Goal: Entertainment & Leisure: Browse casually

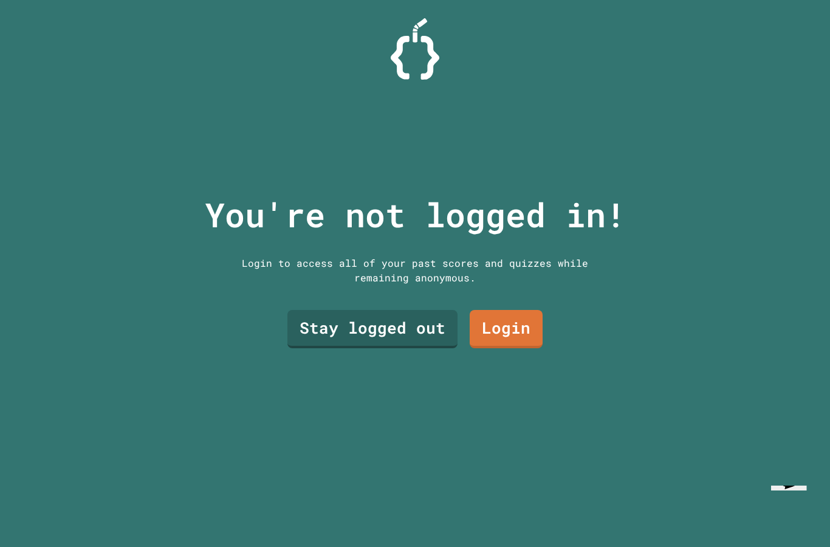
click at [373, 348] on link "Stay logged out" at bounding box center [372, 329] width 170 height 38
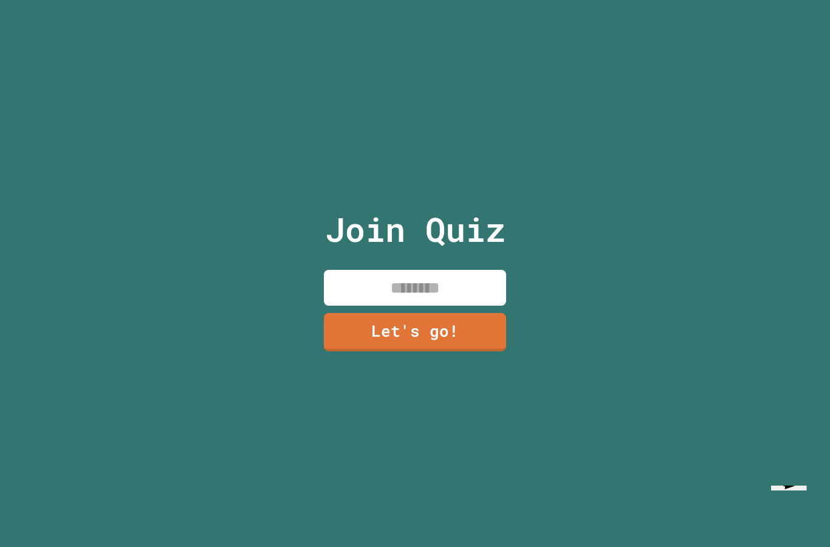
click at [347, 306] on input at bounding box center [415, 288] width 182 height 36
type input "*****"
click at [477, 351] on link "Let's go!" at bounding box center [415, 332] width 182 height 38
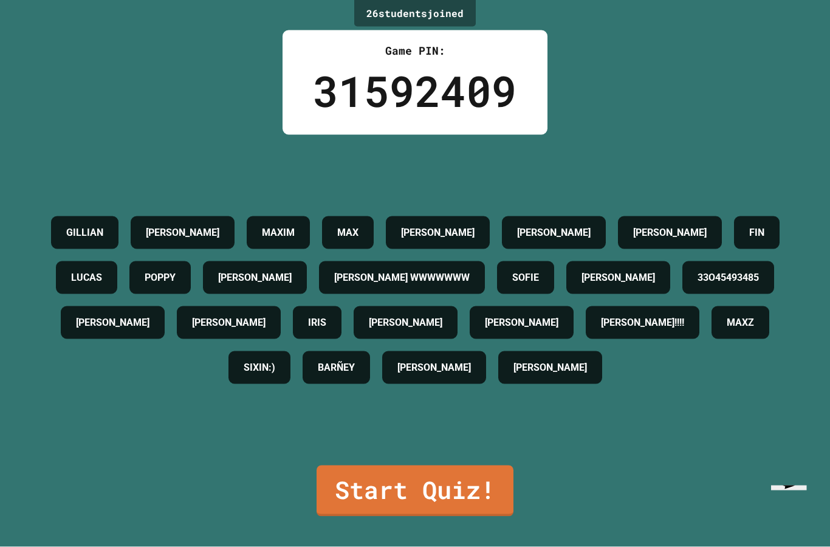
scroll to position [49, 0]
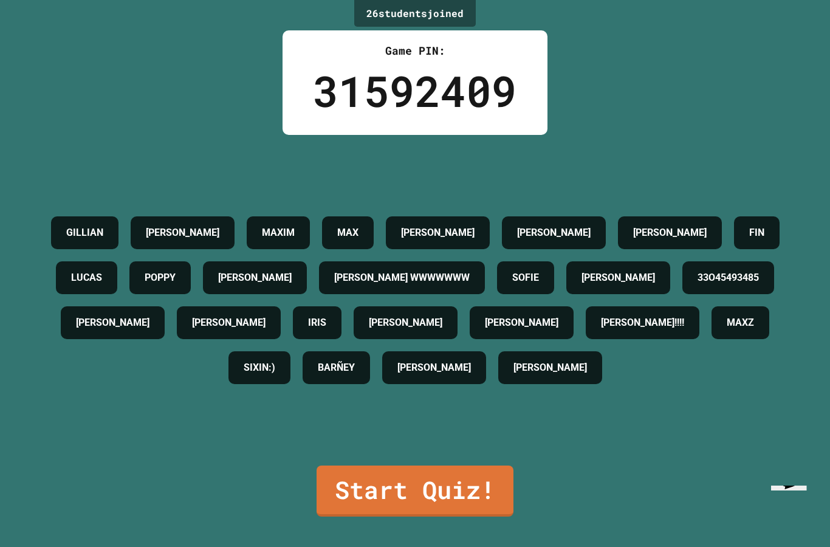
click at [429, 488] on link "Start Quiz!" at bounding box center [414, 490] width 197 height 51
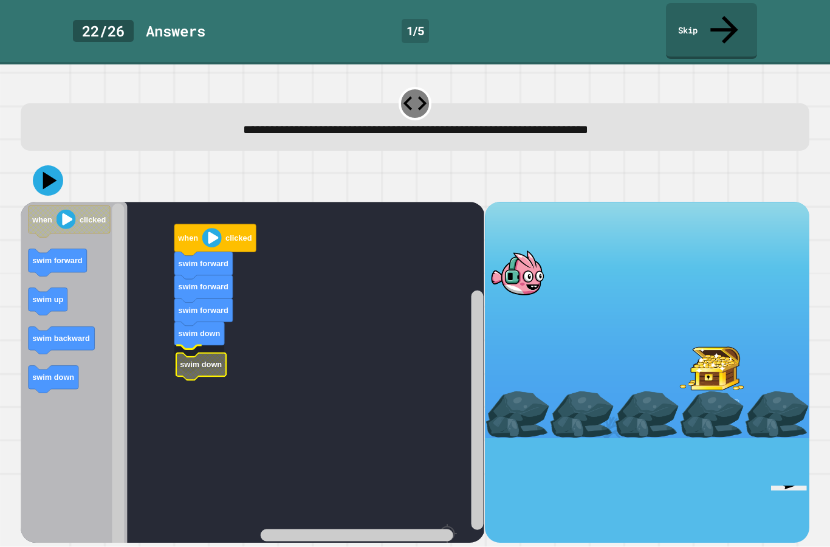
click at [200, 353] on icon "Blockly Workspace" at bounding box center [201, 366] width 50 height 27
click at [46, 165] on icon at bounding box center [48, 180] width 30 height 30
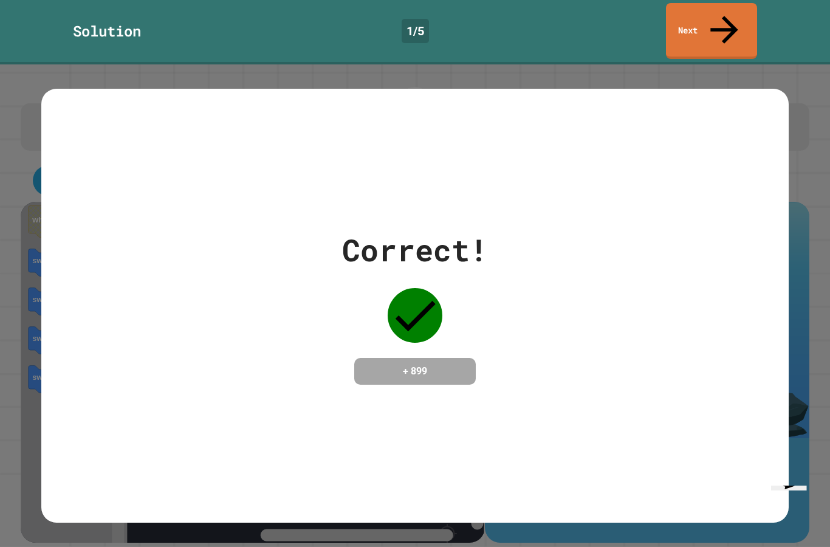
click at [726, 208] on div "Correct! + 899" at bounding box center [414, 306] width 746 height 434
click at [734, 4] on link "Next" at bounding box center [711, 31] width 91 height 56
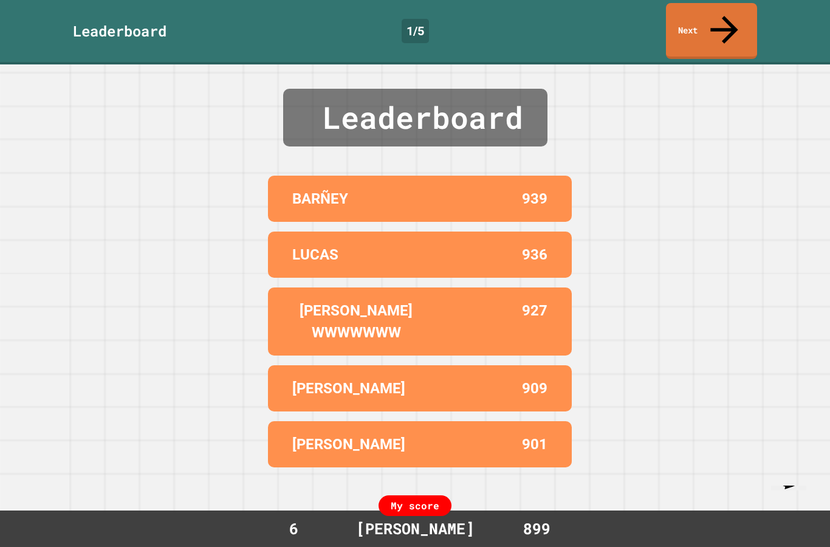
click at [705, 17] on link "Next" at bounding box center [711, 31] width 91 height 56
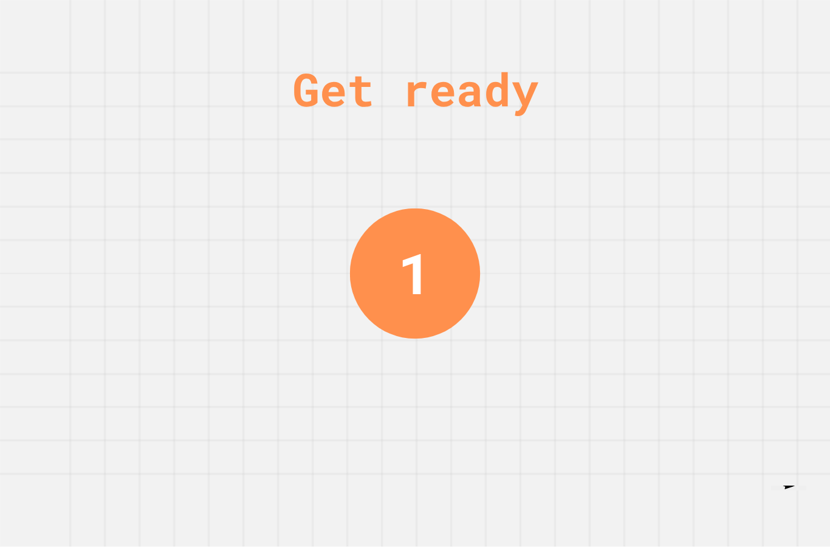
click at [721, 345] on div "Get ready 1" at bounding box center [415, 273] width 830 height 547
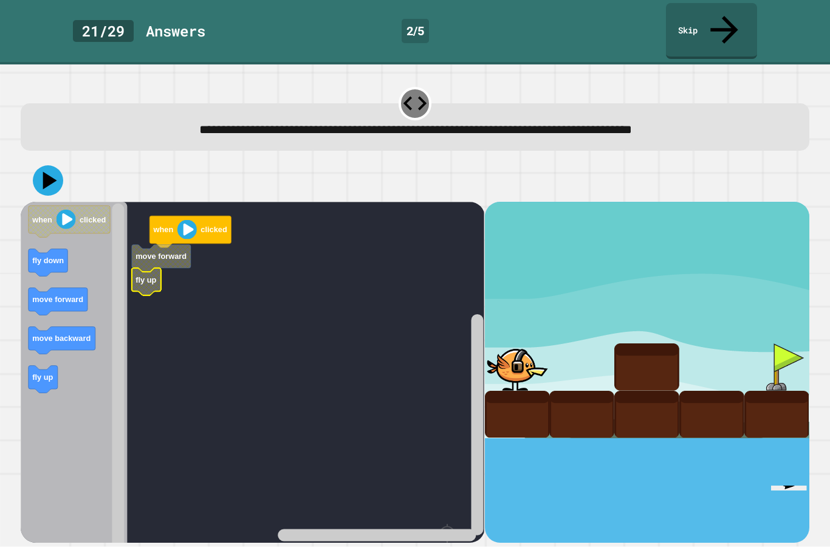
click at [154, 275] on text "fly up" at bounding box center [145, 279] width 21 height 9
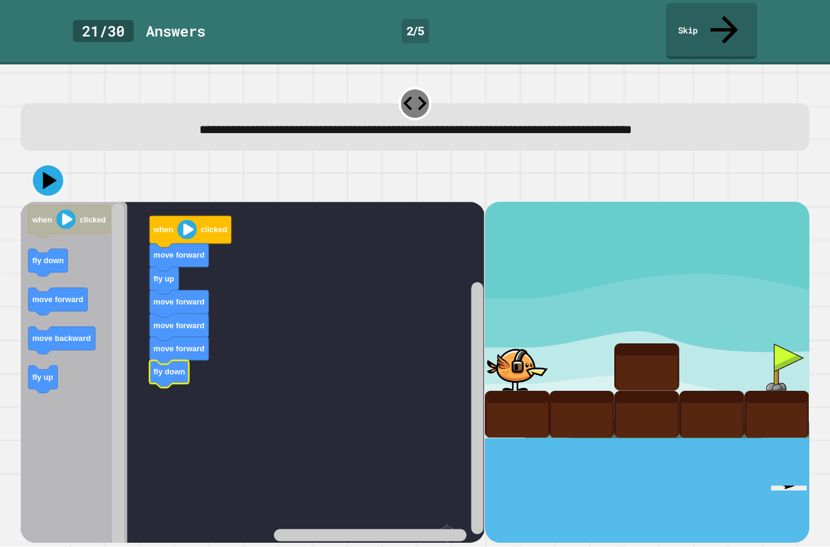
click at [39, 165] on icon at bounding box center [48, 180] width 30 height 30
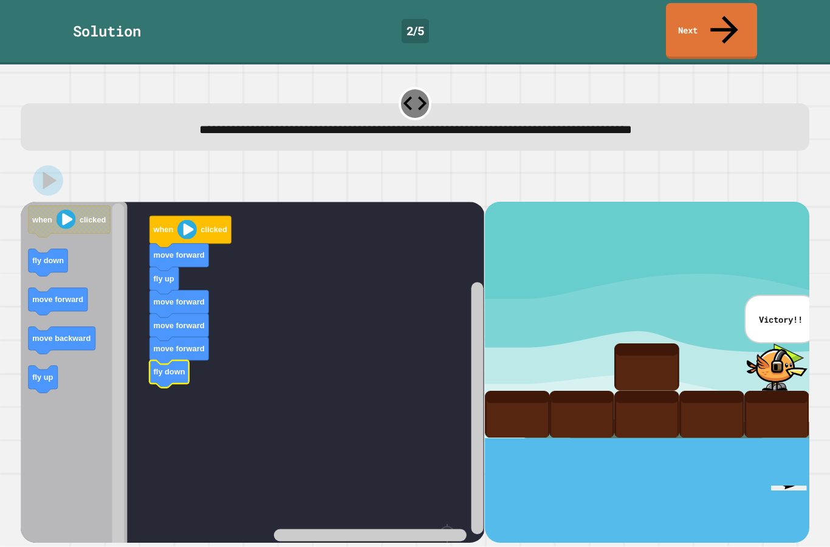
click at [718, 24] on link "Next" at bounding box center [711, 31] width 91 height 56
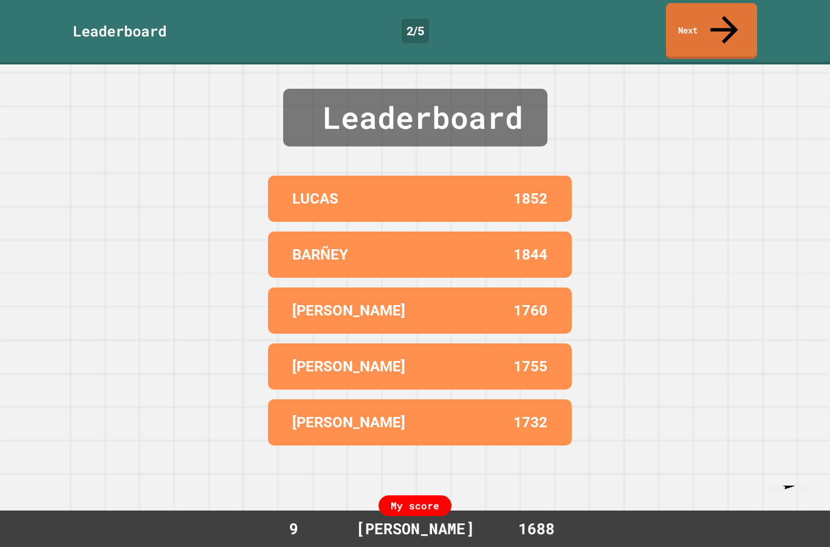
click at [694, 280] on div "Leaderboard [PERSON_NAME] 1852 [PERSON_NAME] 1844 [PERSON_NAME] 1760 [PERSON_NA…" at bounding box center [415, 305] width 830 height 482
click at [723, 18] on icon at bounding box center [723, 29] width 41 height 41
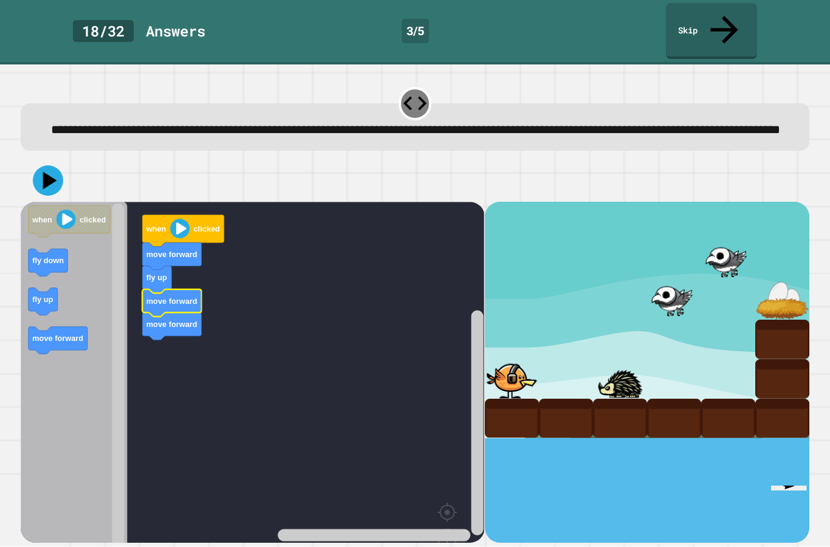
click at [143, 304] on icon "Blockly Workspace" at bounding box center [171, 302] width 59 height 27
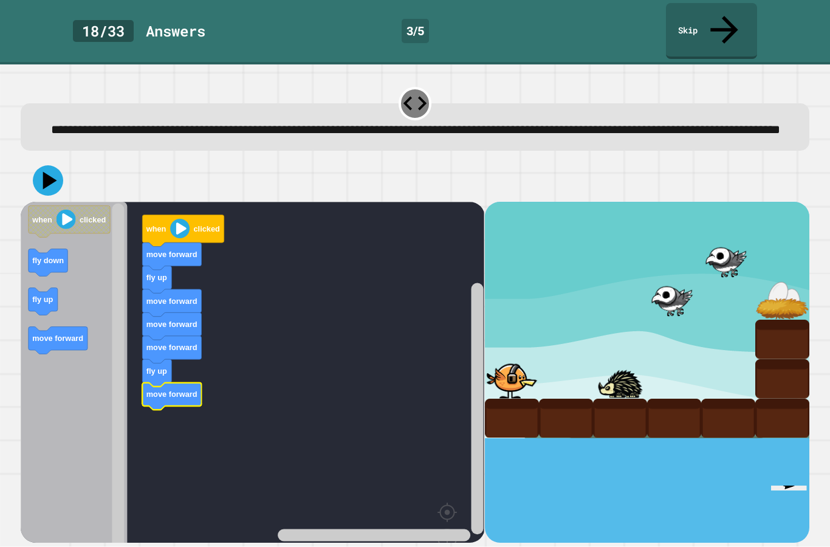
click at [30, 173] on div at bounding box center [415, 180] width 788 height 43
click at [49, 181] on icon at bounding box center [48, 180] width 30 height 30
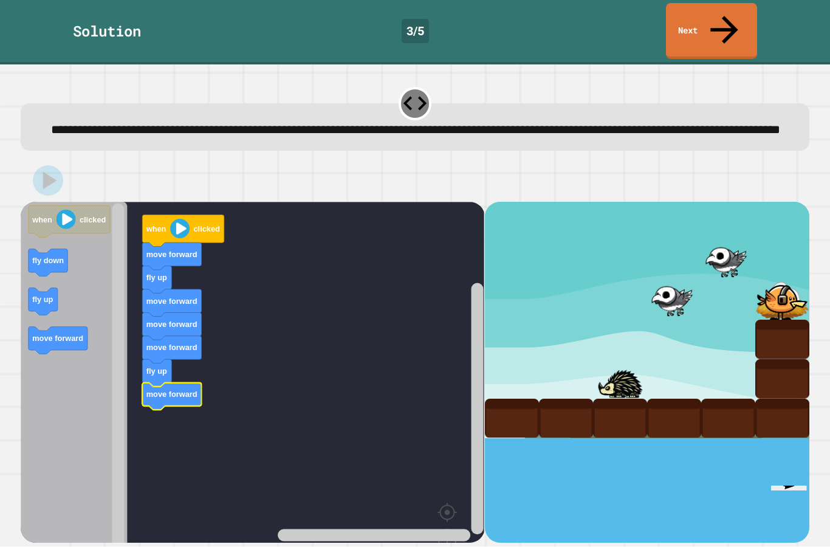
click at [708, 30] on link "Next" at bounding box center [711, 31] width 91 height 56
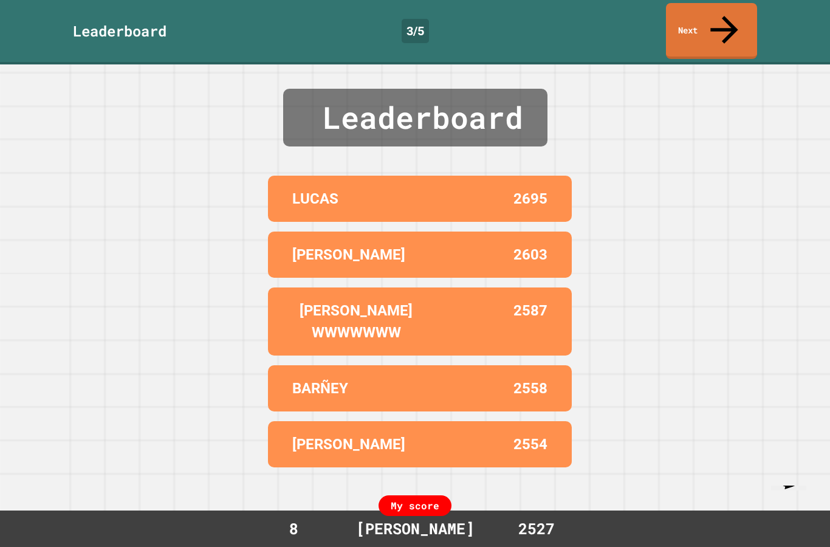
click at [722, 29] on link "Next" at bounding box center [711, 31] width 91 height 56
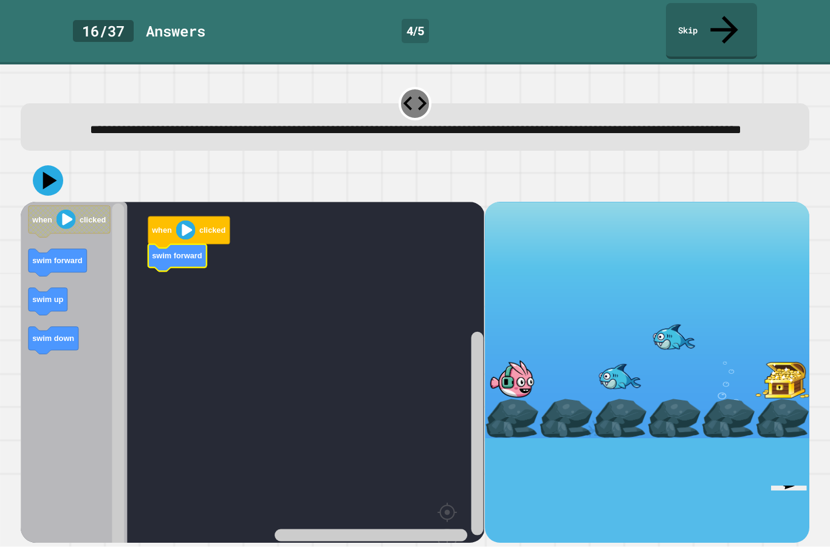
click at [159, 256] on text "swim forward" at bounding box center [177, 255] width 50 height 9
click at [43, 343] on icon "Blockly Workspace" at bounding box center [54, 340] width 50 height 27
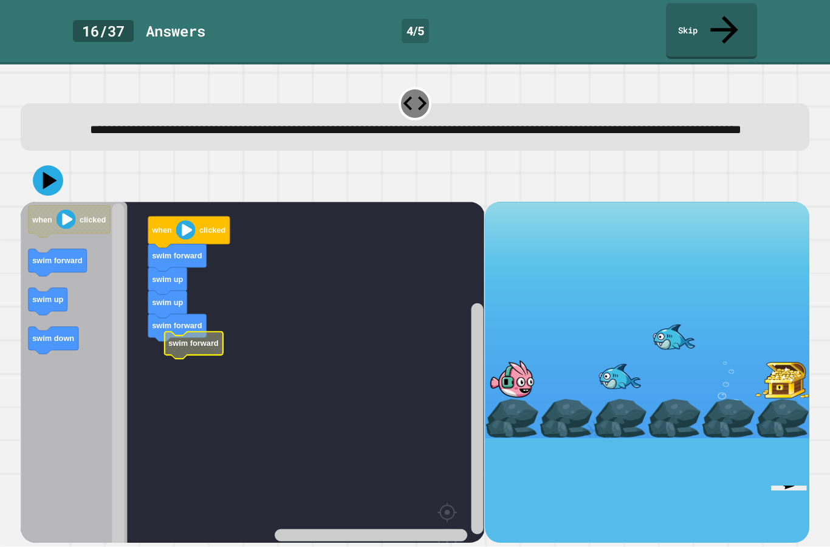
click at [176, 358] on rect "Blockly Workspace" at bounding box center [252, 399] width 463 height 394
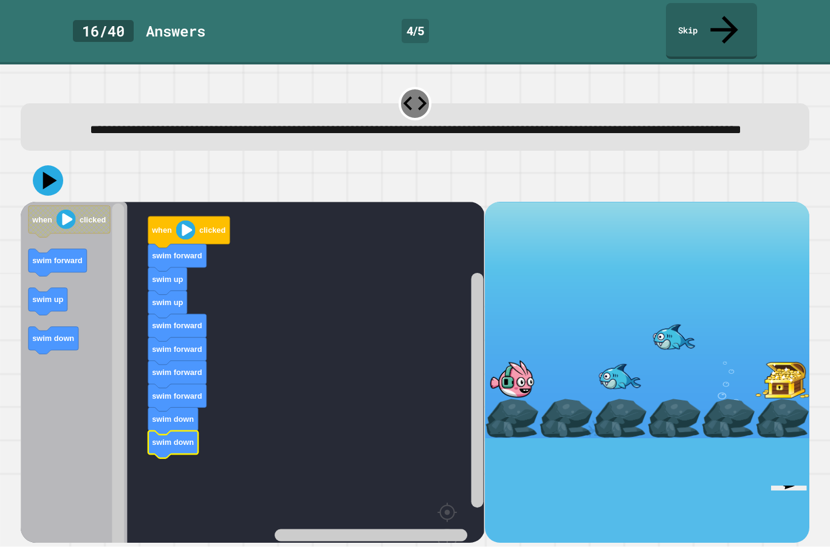
click at [53, 181] on icon at bounding box center [48, 180] width 30 height 30
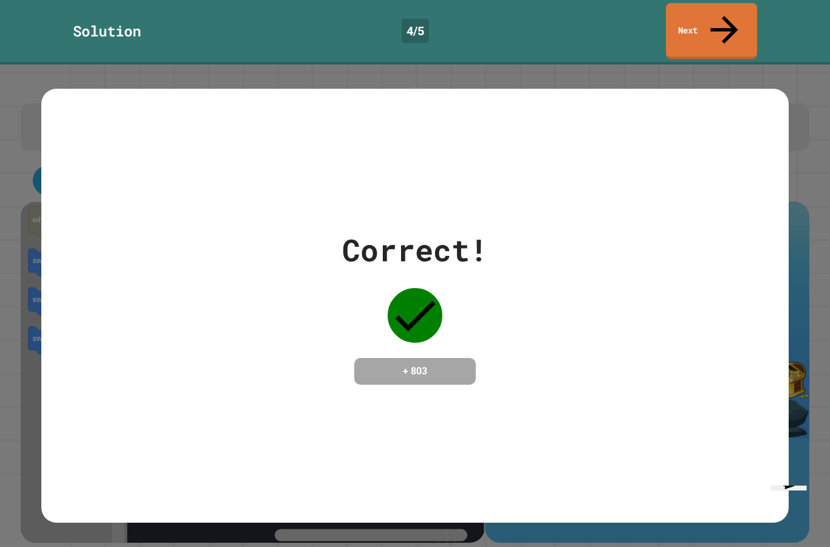
click at [700, 27] on link "Next" at bounding box center [711, 31] width 91 height 56
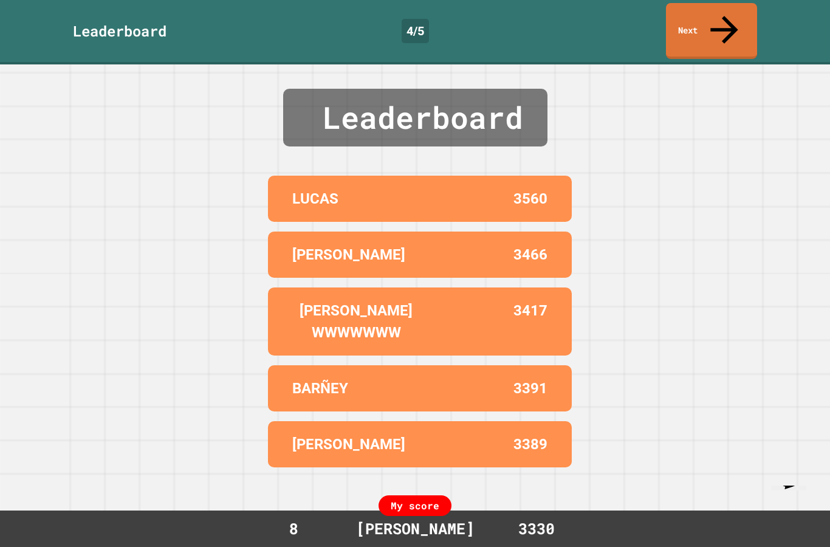
click at [724, 25] on link "Next" at bounding box center [711, 31] width 91 height 56
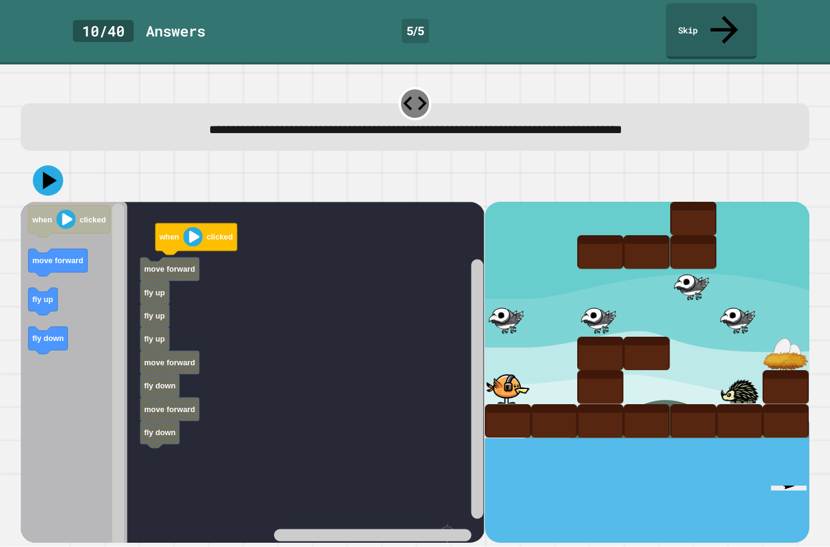
click at [58, 256] on text "move forward" at bounding box center [57, 260] width 51 height 9
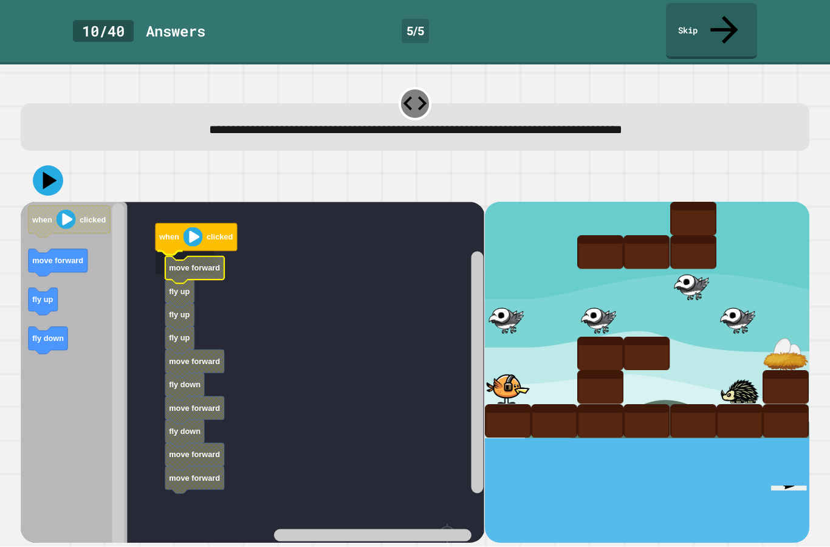
click at [166, 256] on icon "Blockly Workspace" at bounding box center [194, 269] width 59 height 27
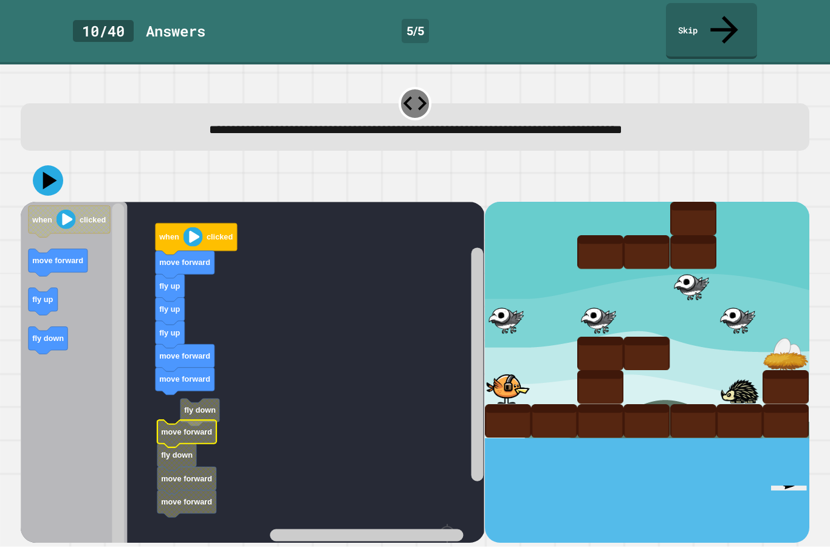
click at [196, 420] on icon "Blockly Workspace" at bounding box center [186, 433] width 59 height 27
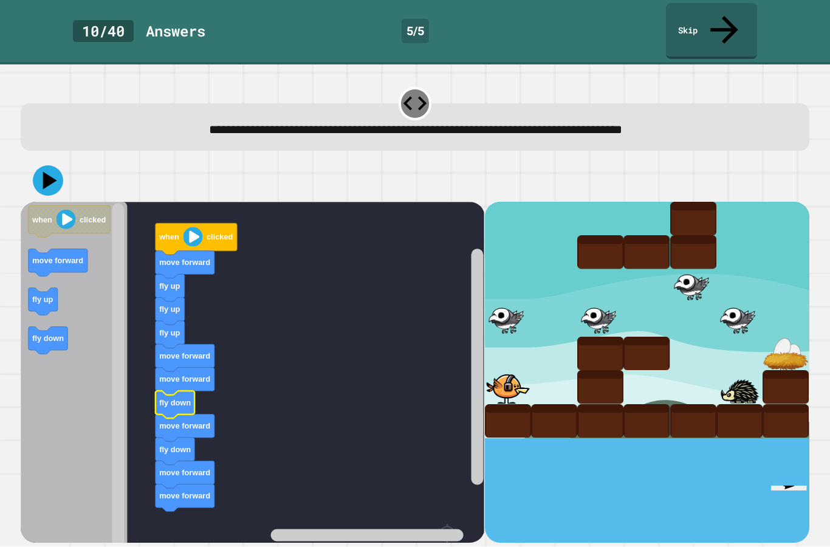
click at [193, 391] on icon "Blockly Workspace" at bounding box center [174, 404] width 39 height 27
click at [41, 165] on icon at bounding box center [48, 180] width 30 height 30
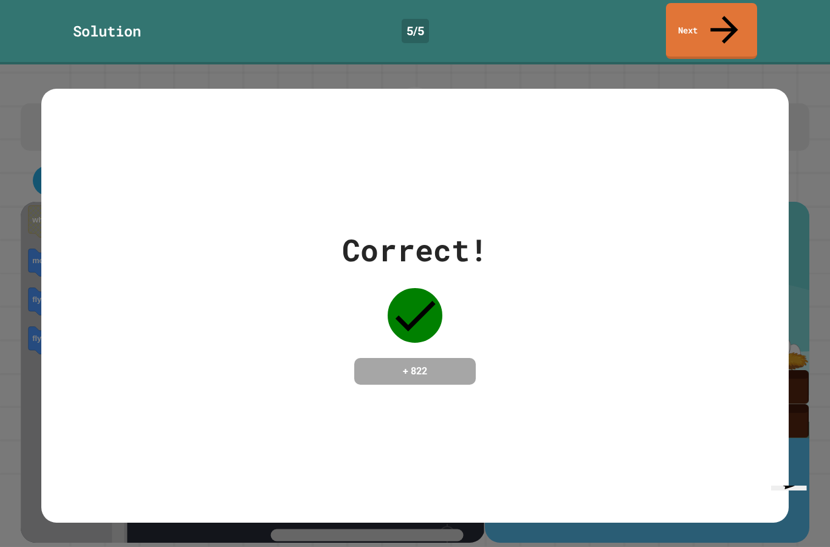
click at [719, 13] on icon at bounding box center [723, 29] width 41 height 41
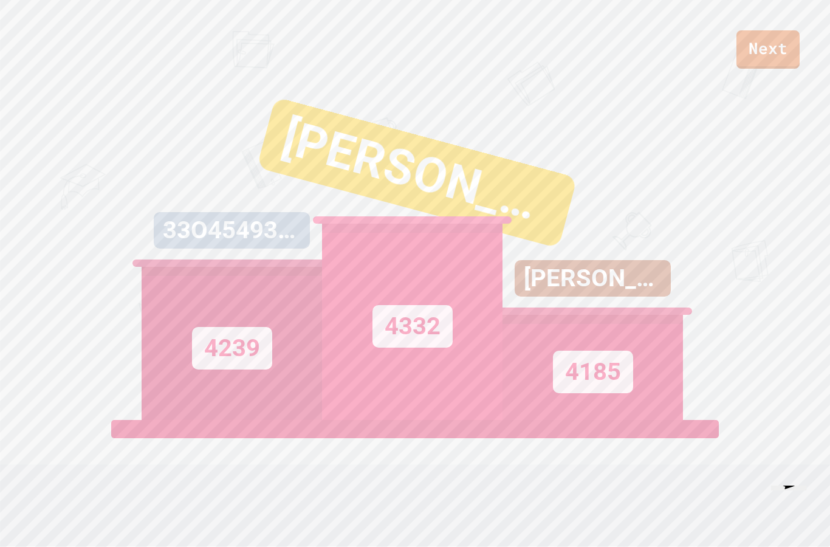
click at [780, 53] on link "Next" at bounding box center [767, 49] width 63 height 38
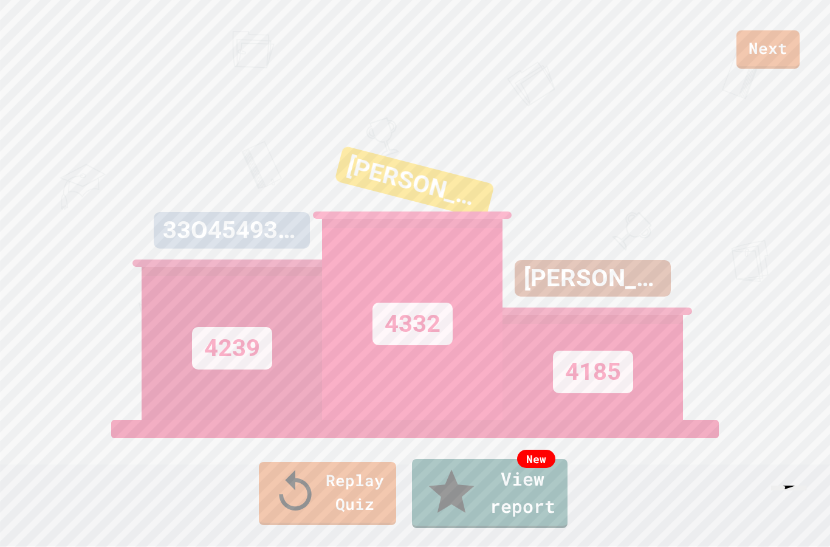
click at [287, 512] on link "Replay Quiz" at bounding box center [327, 493] width 137 height 63
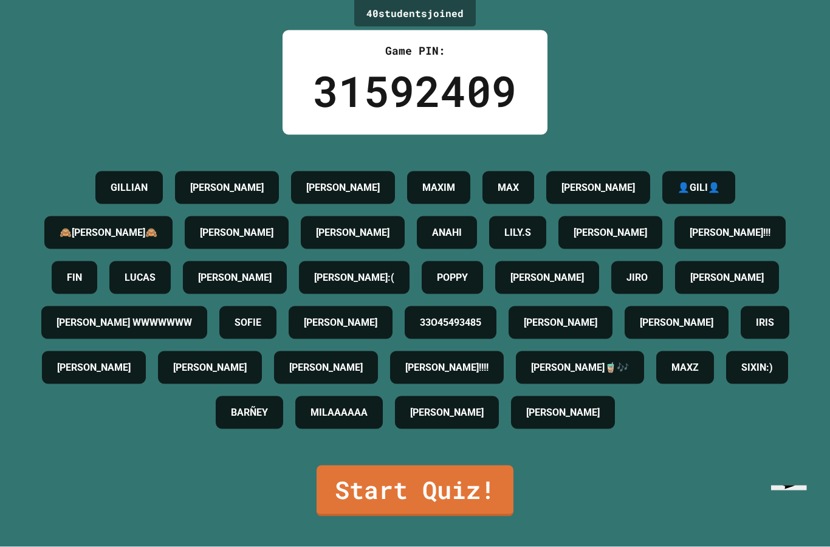
scroll to position [44, 0]
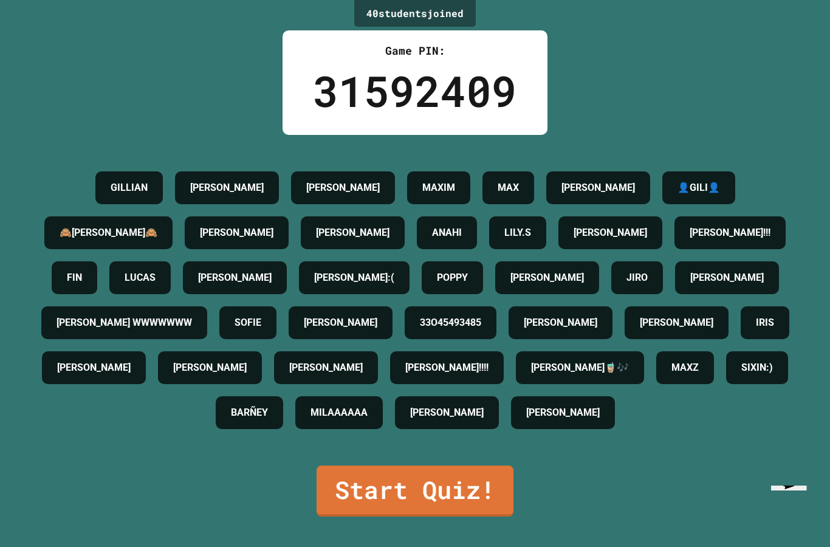
click at [424, 516] on link "Start Quiz!" at bounding box center [414, 490] width 197 height 51
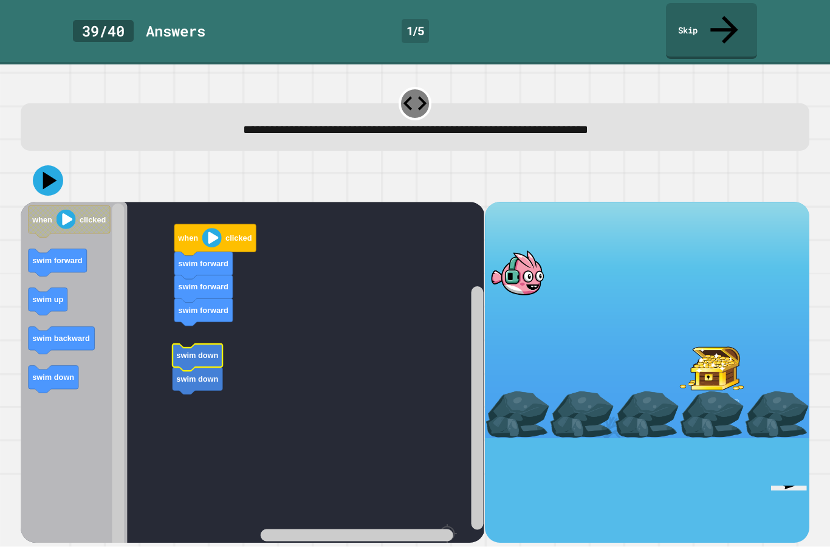
click at [182, 256] on rect "Blockly Workspace" at bounding box center [252, 409] width 463 height 415
click at [180, 366] on icon "Blockly Workspace" at bounding box center [202, 379] width 50 height 27
click at [53, 165] on button at bounding box center [48, 180] width 30 height 30
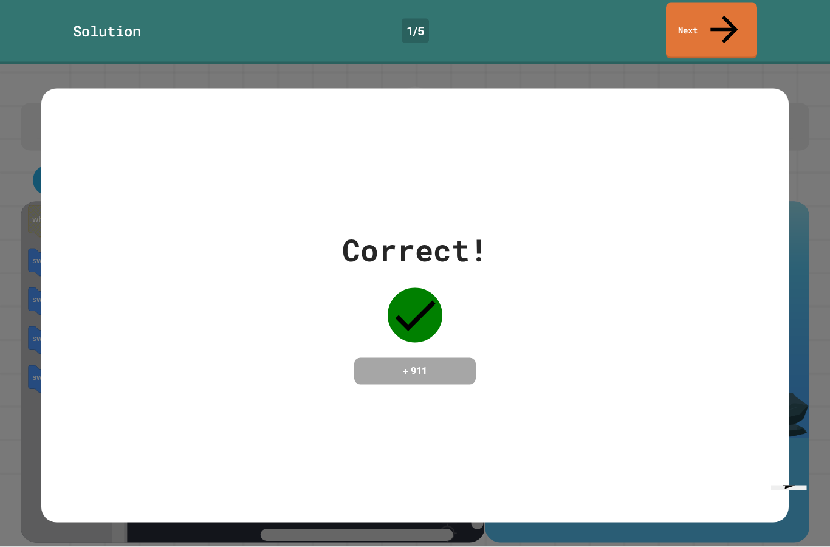
scroll to position [0, 0]
click at [716, 15] on link "Next" at bounding box center [711, 31] width 91 height 56
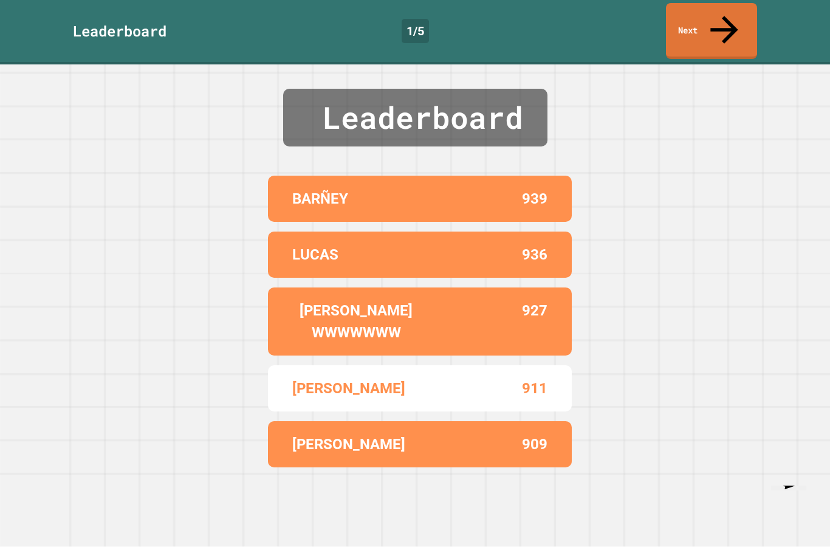
click at [712, 19] on link "Next" at bounding box center [711, 31] width 91 height 56
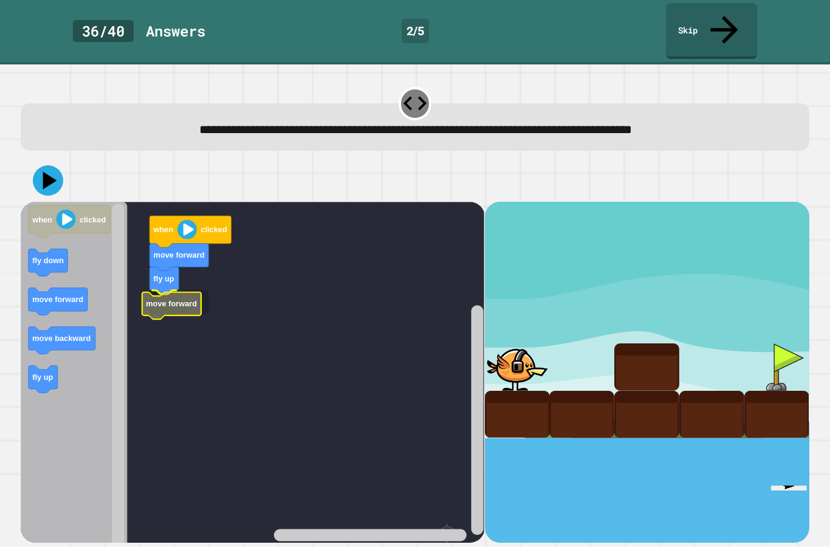
click at [174, 292] on icon "Blockly Workspace" at bounding box center [171, 305] width 59 height 27
click at [144, 312] on rect "Blockly Workspace" at bounding box center [252, 409] width 463 height 415
click at [147, 330] on rect "Blockly Workspace" at bounding box center [252, 409] width 463 height 415
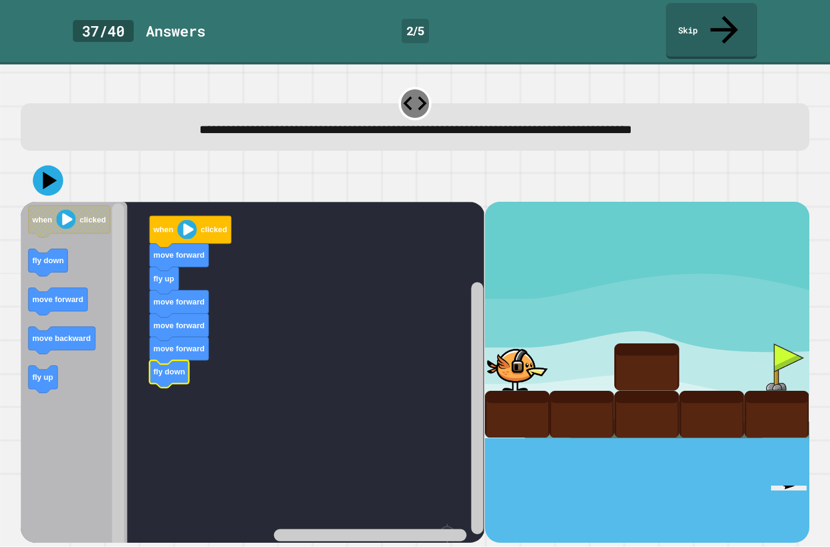
click at [46, 165] on icon at bounding box center [48, 180] width 30 height 30
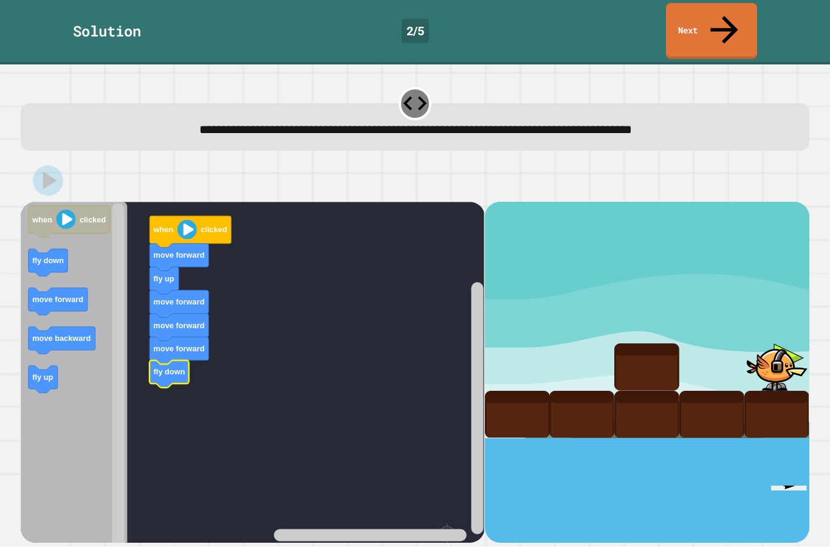
click at [730, 9] on link "Next" at bounding box center [711, 31] width 91 height 56
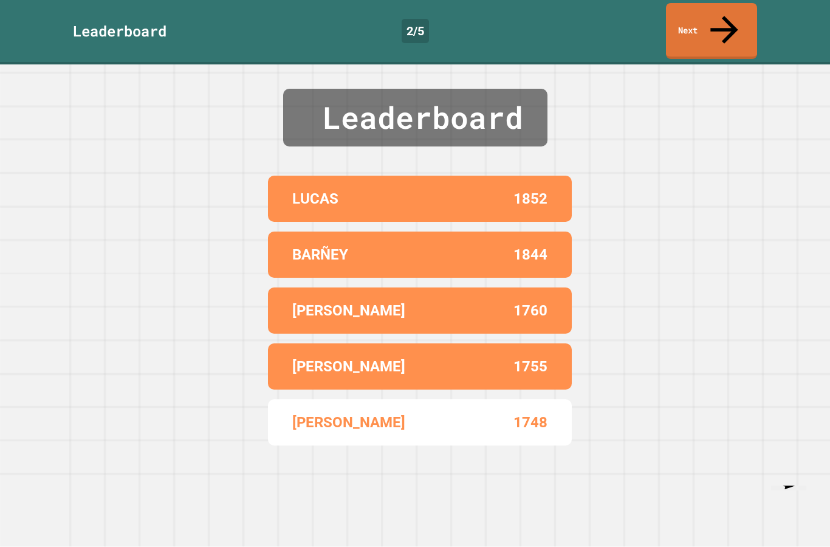
click at [700, 24] on link "Next" at bounding box center [711, 31] width 91 height 56
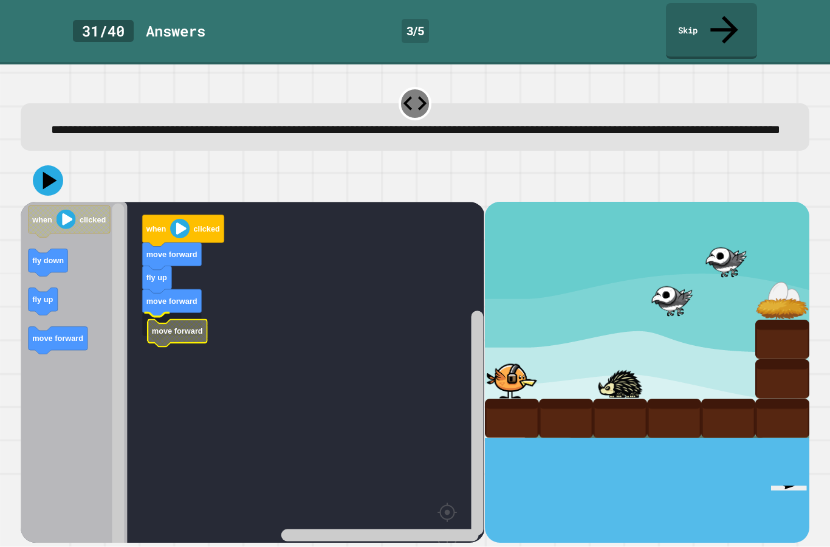
click at [163, 329] on icon "Blockly Workspace" at bounding box center [177, 332] width 59 height 27
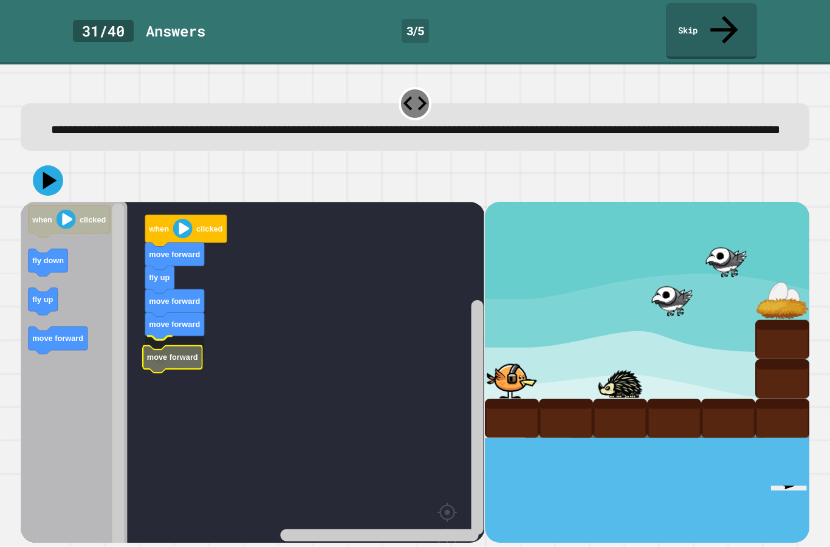
click at [144, 349] on rect "Blockly Workspace" at bounding box center [252, 399] width 463 height 394
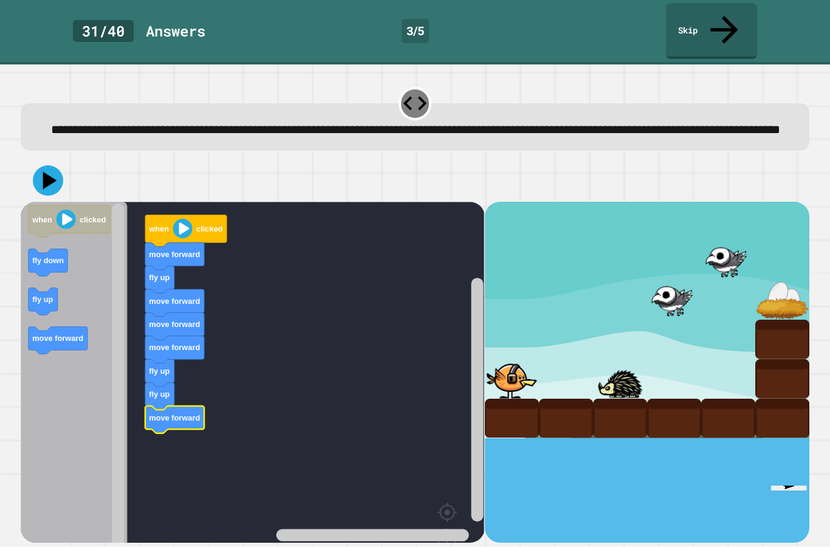
click at [48, 185] on icon at bounding box center [48, 180] width 30 height 30
click at [52, 175] on icon at bounding box center [50, 180] width 14 height 18
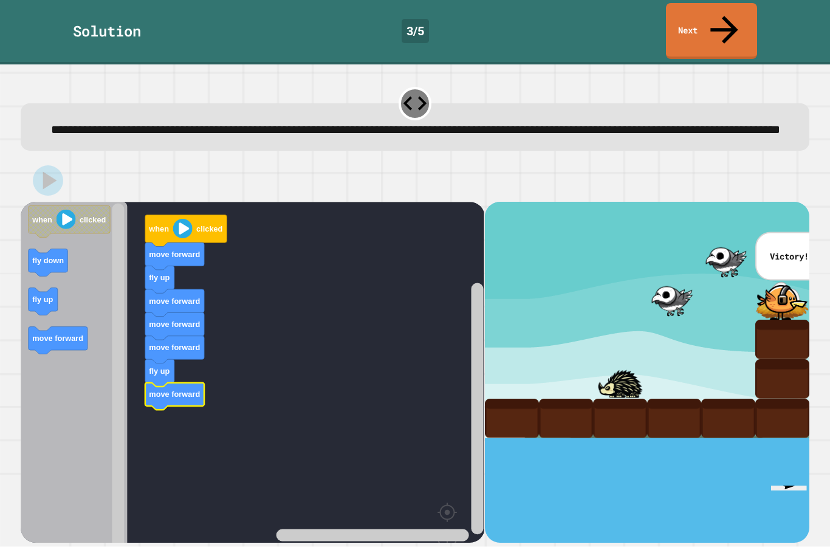
click at [717, 21] on link "Next" at bounding box center [711, 31] width 91 height 56
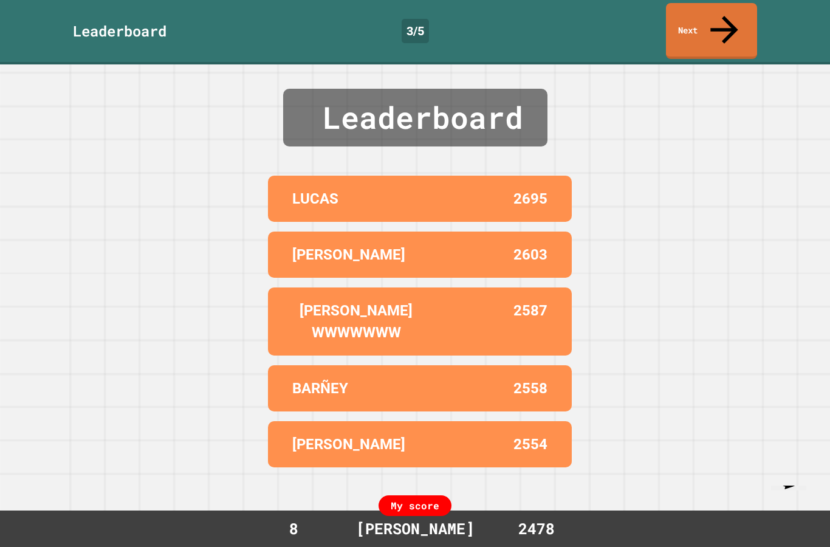
click at [726, 16] on icon at bounding box center [723, 29] width 27 height 27
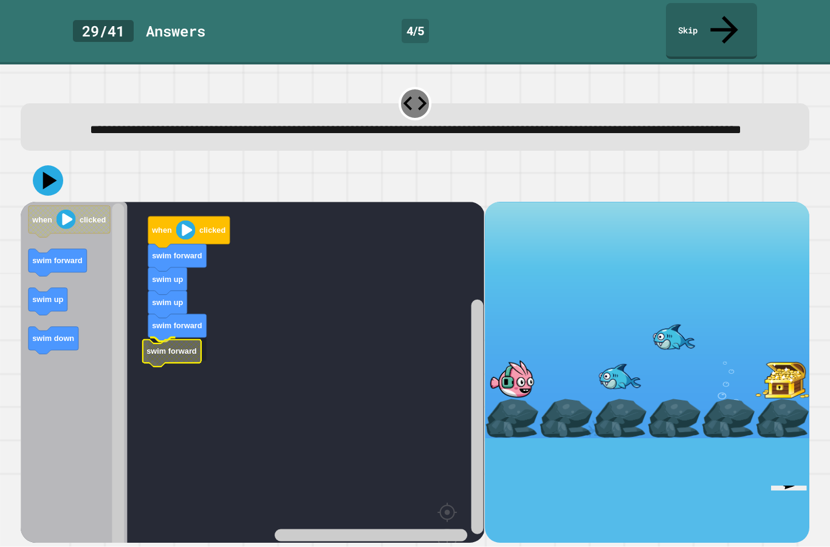
click at [186, 355] on icon "Blockly Workspace" at bounding box center [172, 353] width 58 height 27
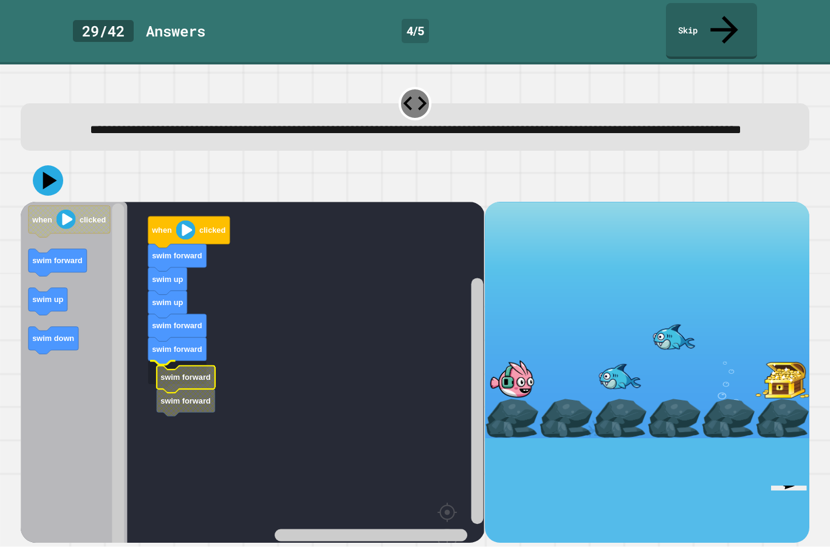
click at [158, 381] on icon "Blockly Workspace" at bounding box center [186, 379] width 58 height 27
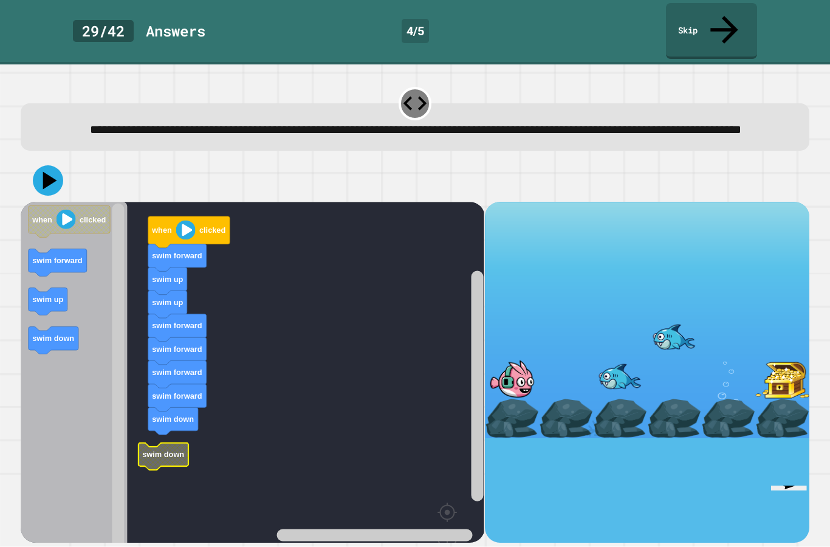
click at [40, 180] on icon at bounding box center [48, 180] width 30 height 30
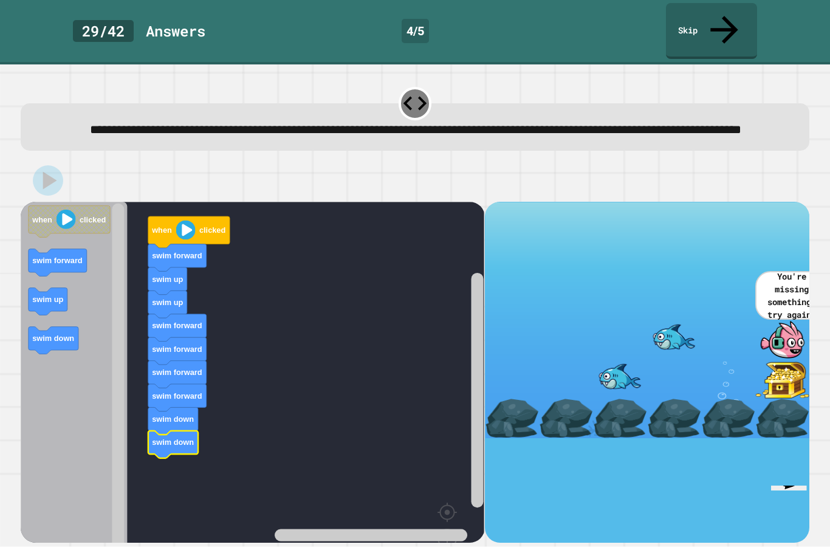
click at [39, 182] on icon at bounding box center [48, 180] width 30 height 30
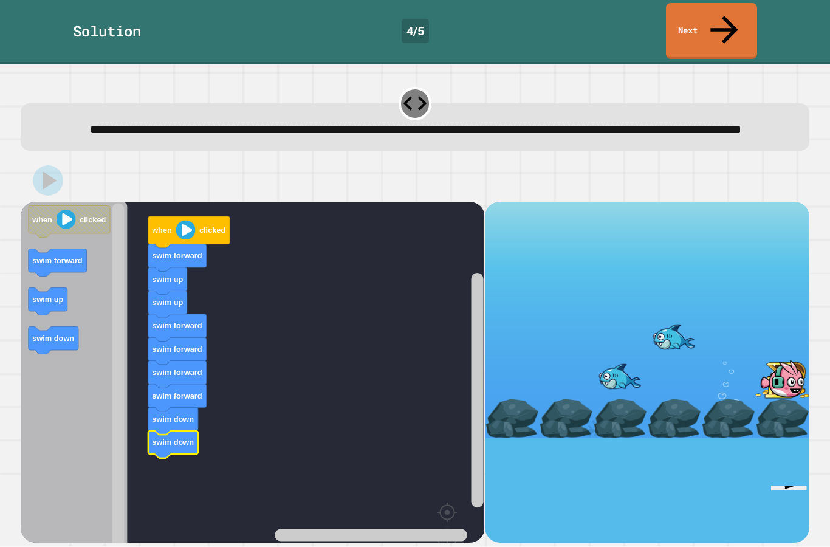
click at [718, 19] on icon at bounding box center [723, 29] width 41 height 41
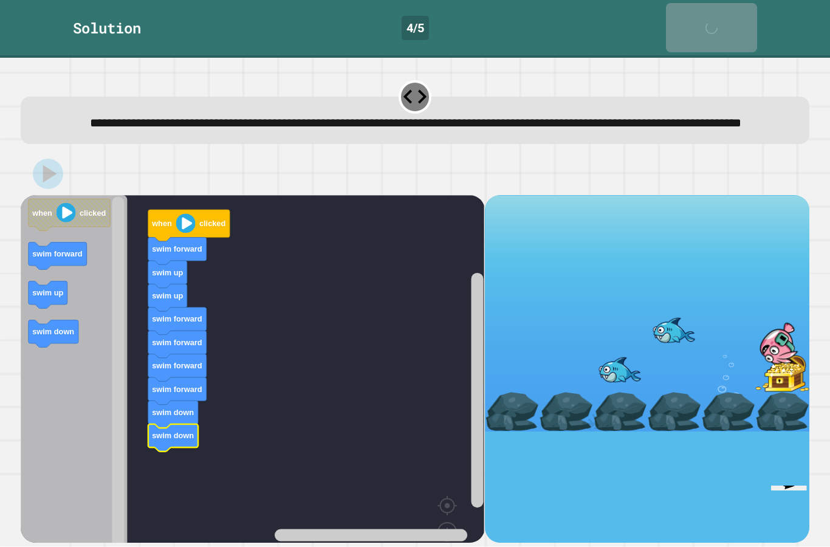
click at [722, 22] on icon at bounding box center [714, 34] width 24 height 24
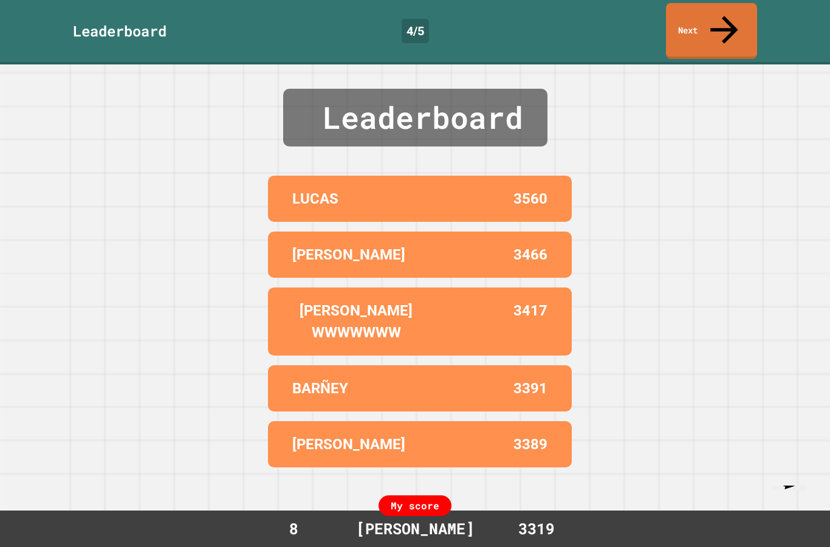
click at [694, 16] on link "Next" at bounding box center [711, 31] width 91 height 56
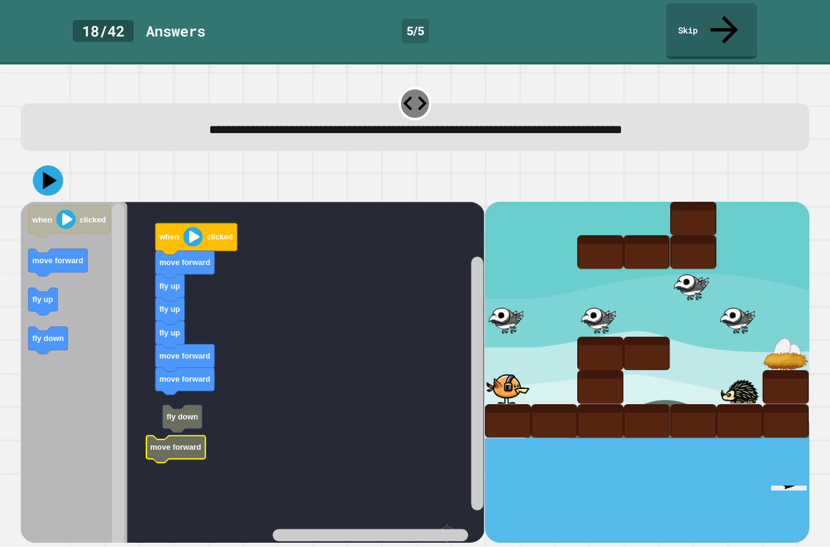
click at [168, 378] on rect "Blockly Workspace" at bounding box center [252, 409] width 463 height 415
click at [162, 427] on rect "Blockly Workspace" at bounding box center [252, 409] width 463 height 415
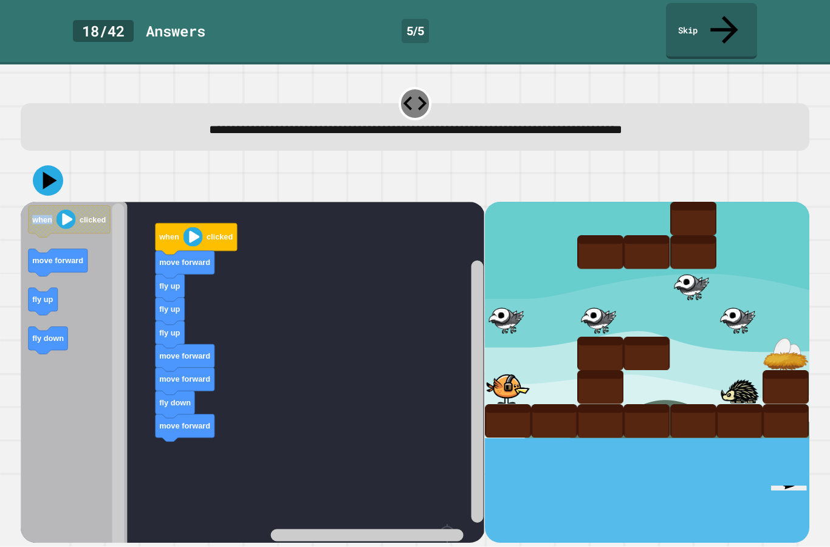
click at [108, 369] on icon "Blockly Workspace" at bounding box center [74, 409] width 106 height 415
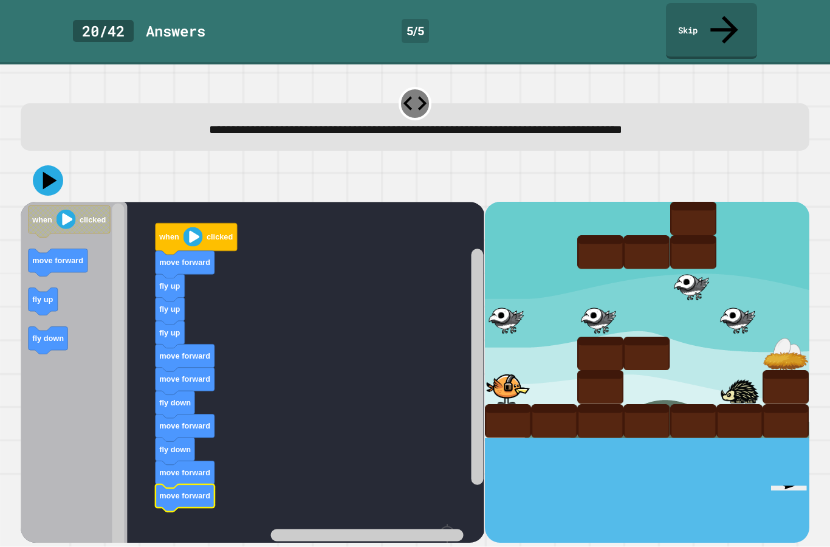
click at [51, 168] on button at bounding box center [48, 180] width 30 height 30
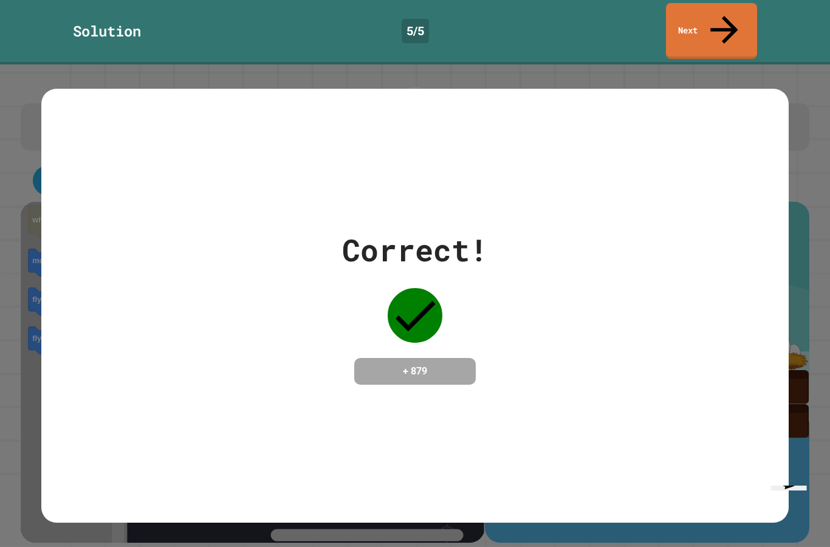
click at [722, 24] on link "Next" at bounding box center [711, 31] width 91 height 56
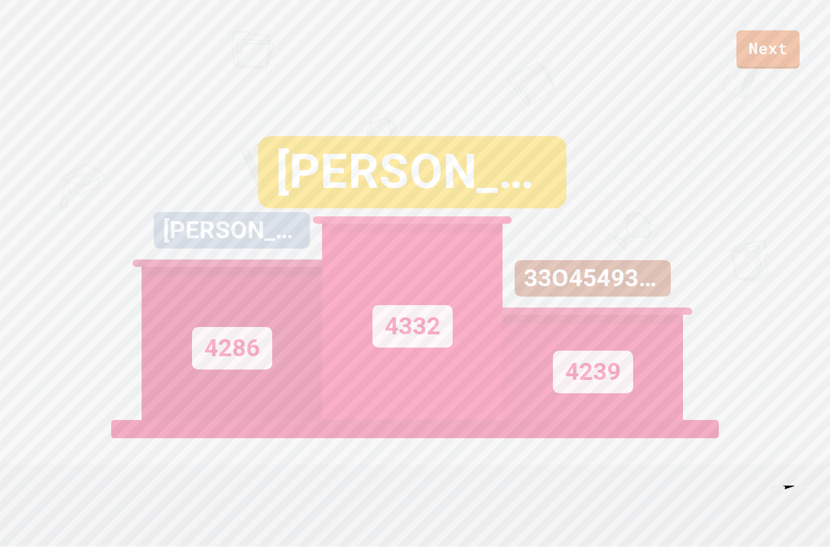
click at [753, 51] on link "Next" at bounding box center [767, 49] width 63 height 38
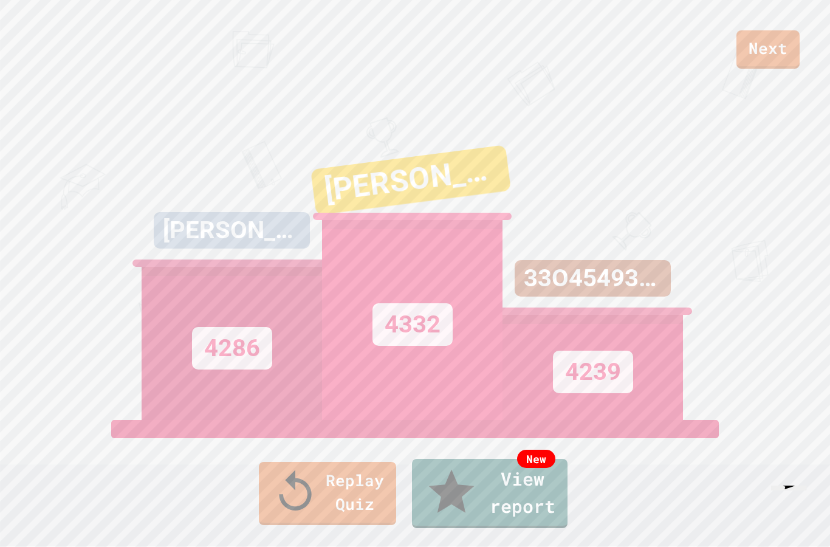
click at [294, 513] on link "Replay Quiz" at bounding box center [327, 493] width 137 height 63
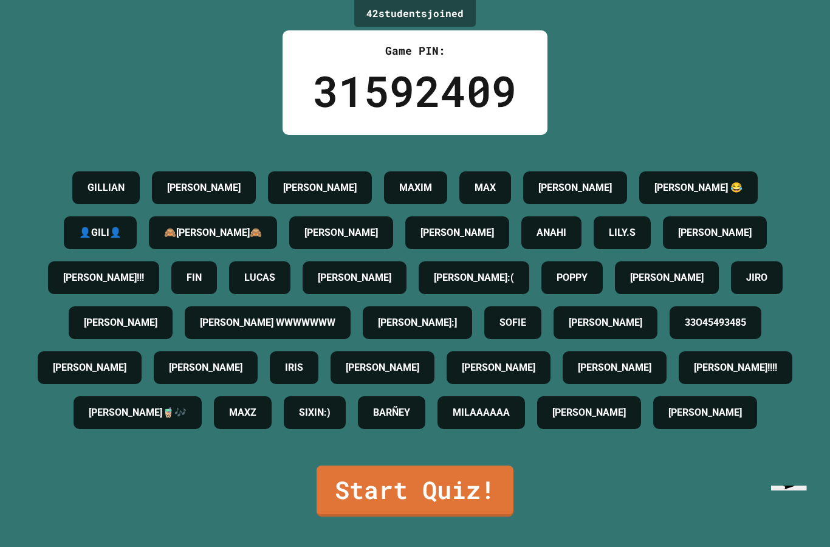
click at [345, 516] on link "Start Quiz!" at bounding box center [414, 490] width 197 height 51
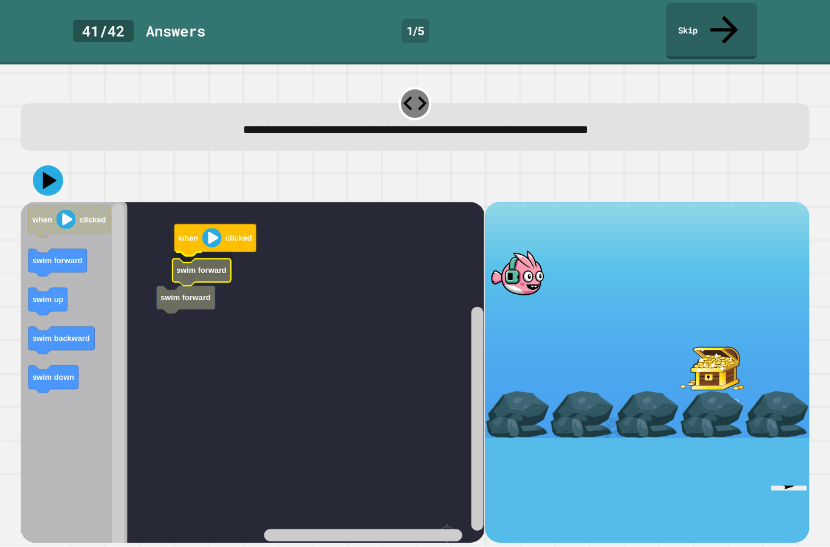
click at [177, 259] on icon "Blockly Workspace" at bounding box center [202, 272] width 58 height 27
click at [213, 273] on rect "Blockly Workspace" at bounding box center [252, 409] width 463 height 415
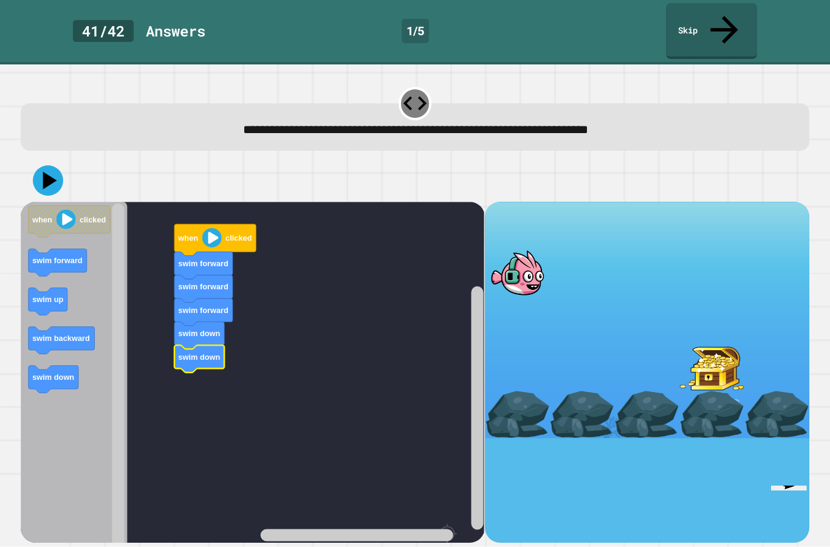
click at [42, 165] on icon at bounding box center [48, 180] width 30 height 30
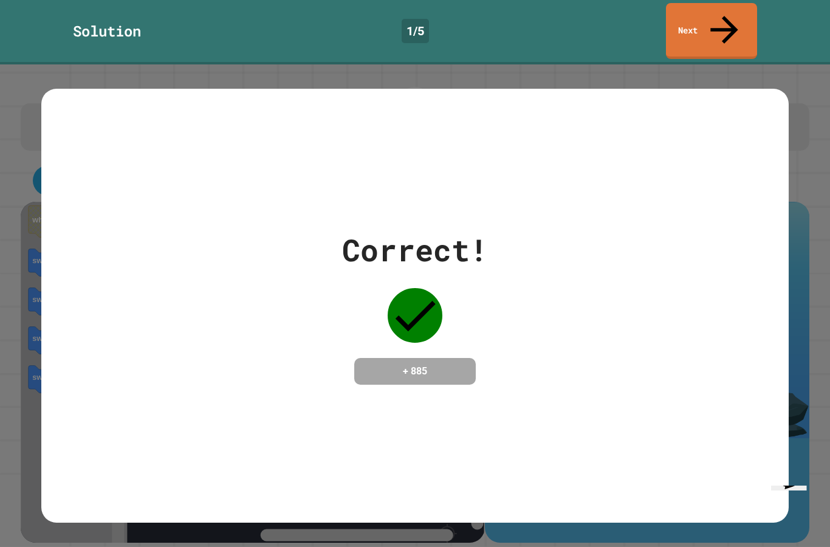
click at [711, 21] on link "Next" at bounding box center [711, 31] width 91 height 56
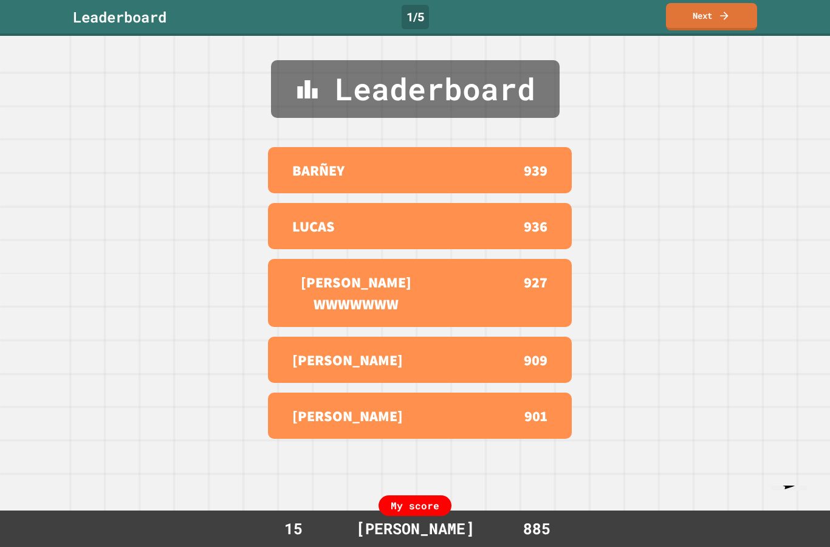
click at [748, 7] on link "Next" at bounding box center [711, 16] width 91 height 27
